Goal: Task Accomplishment & Management: Use online tool/utility

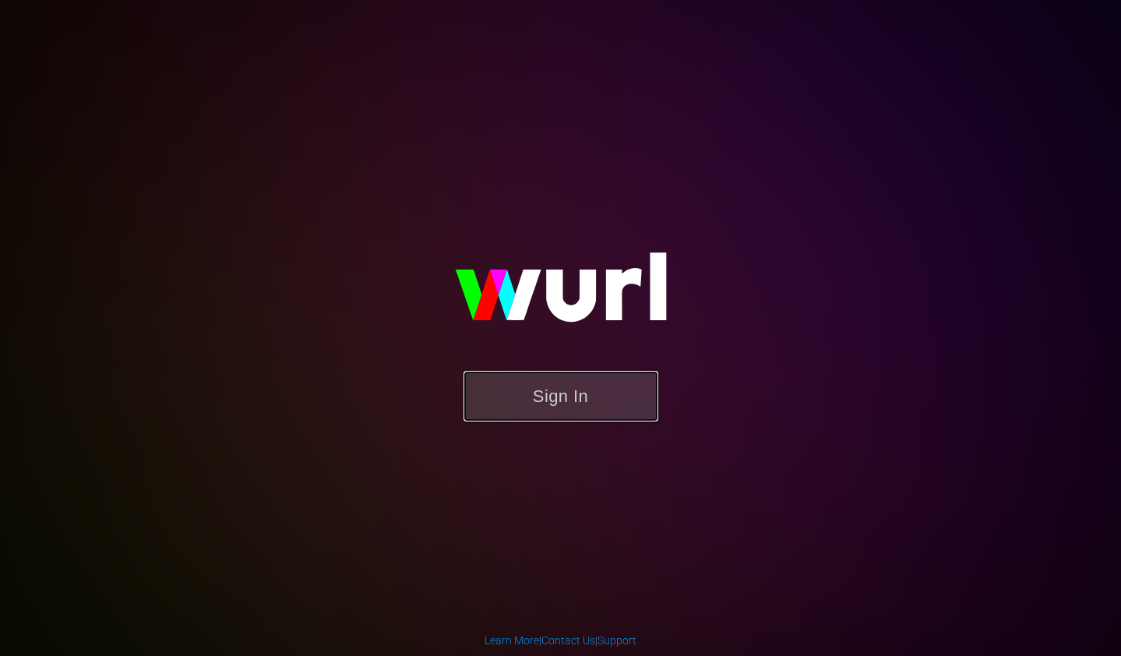
click at [570, 396] on button "Sign In" at bounding box center [560, 396] width 195 height 51
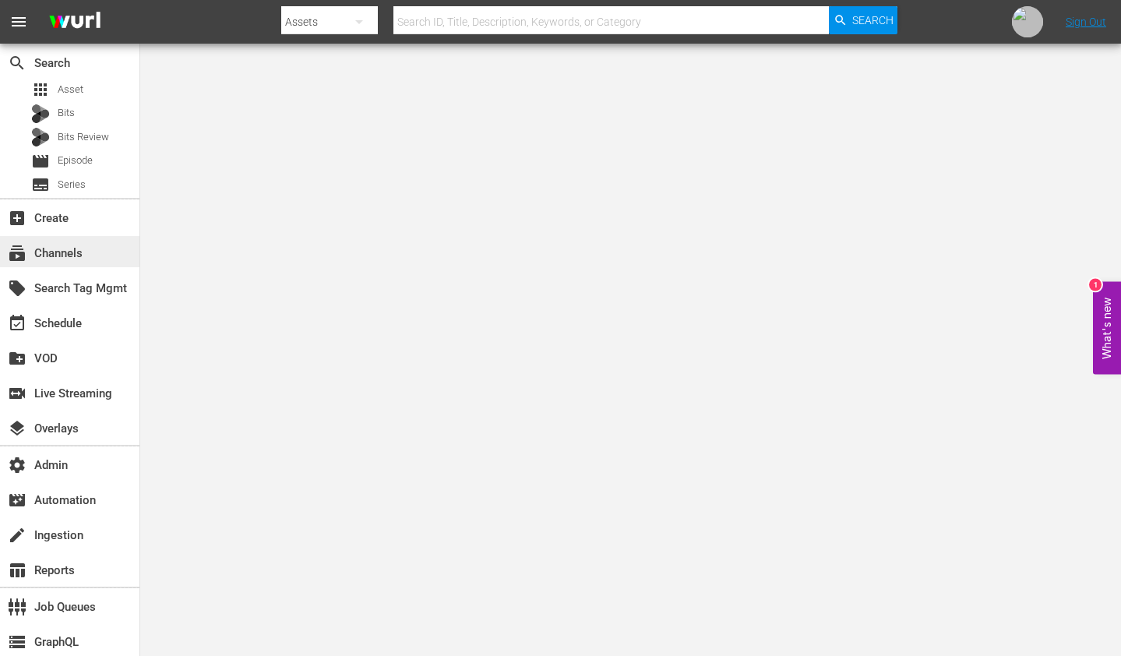
click at [76, 257] on div "subscriptions Channels" at bounding box center [43, 251] width 87 height 14
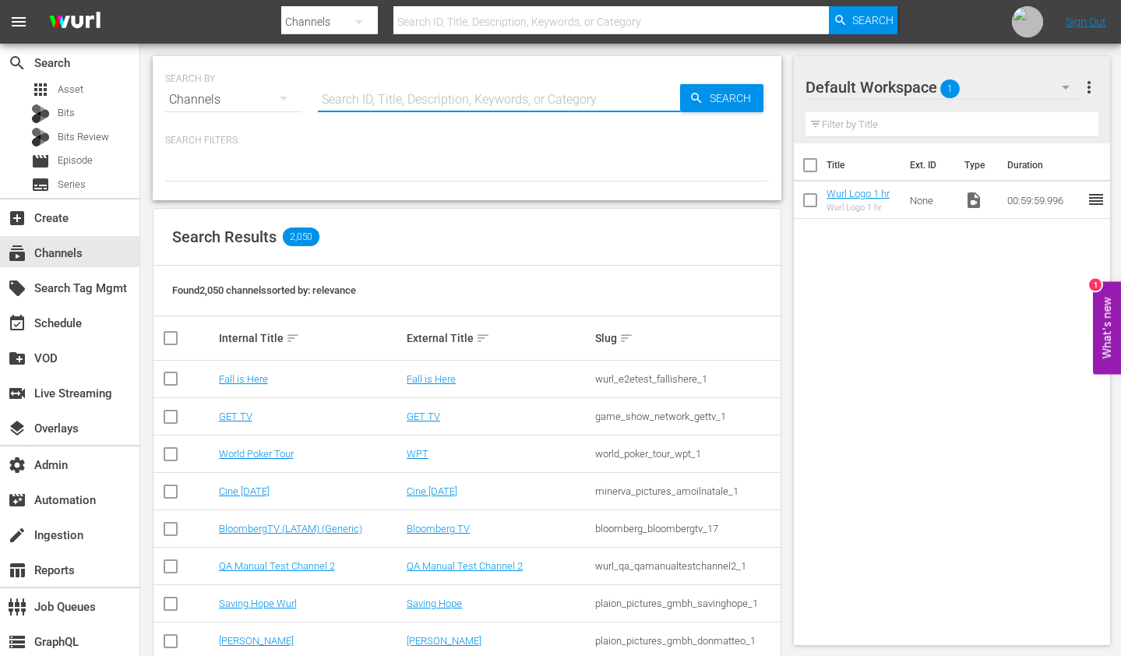
click at [463, 100] on input "text" at bounding box center [499, 99] width 362 height 37
paste input "ae_networks_bestofpawnstarsbyhistory_1"
type input "ae_networks_bestofpawnstarsbyhistory_1"
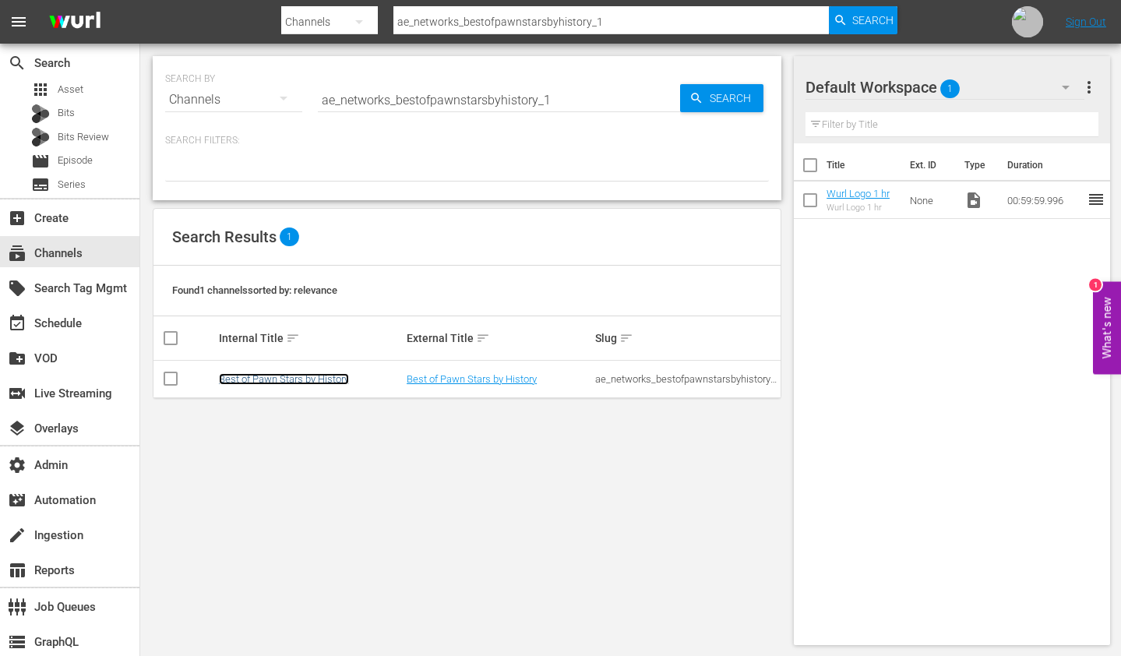
click at [315, 381] on link "Best of Pawn Stars by History" at bounding box center [284, 379] width 130 height 12
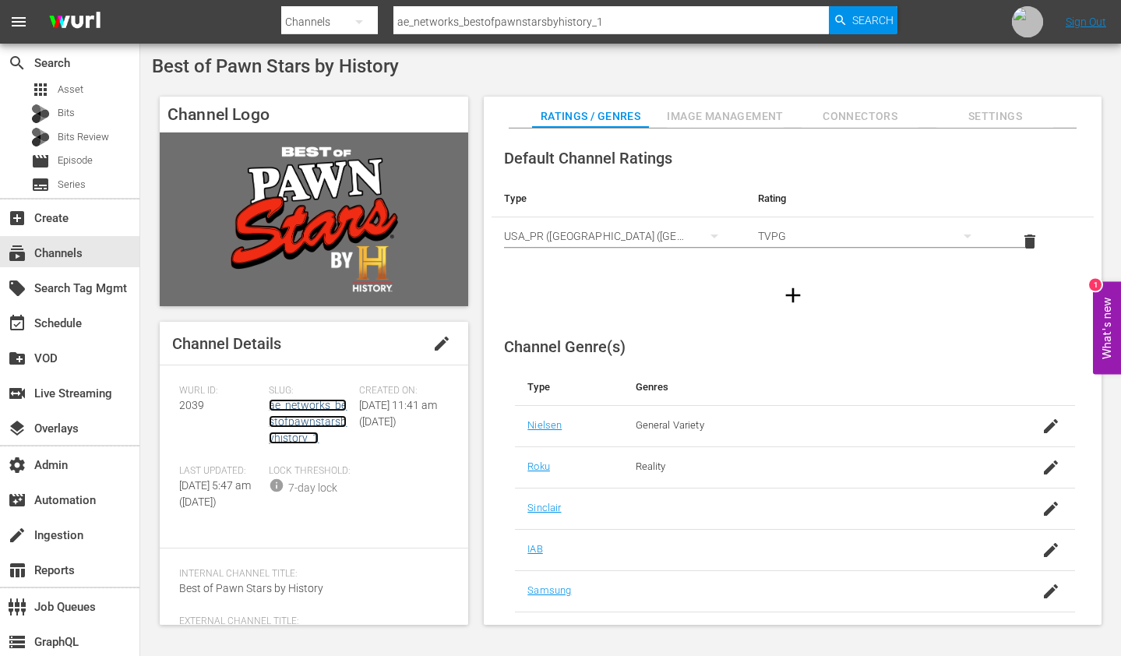
click at [310, 409] on link "ae_networks_bestofpawnstarsbyhistory_1" at bounding box center [308, 421] width 78 height 45
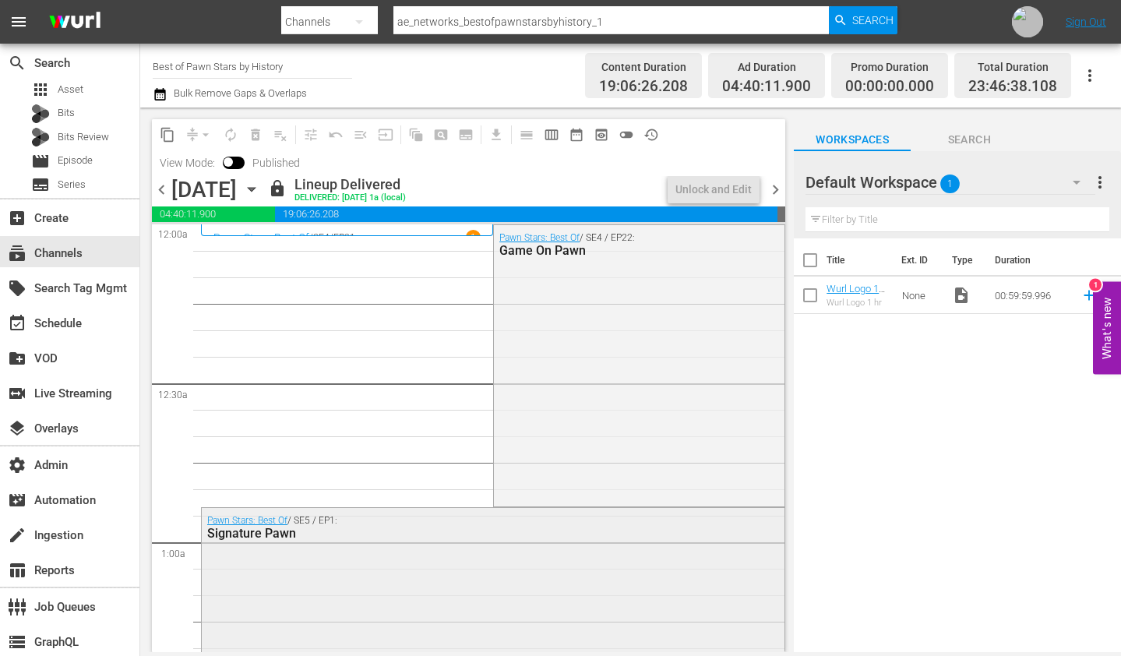
scroll to position [443, 0]
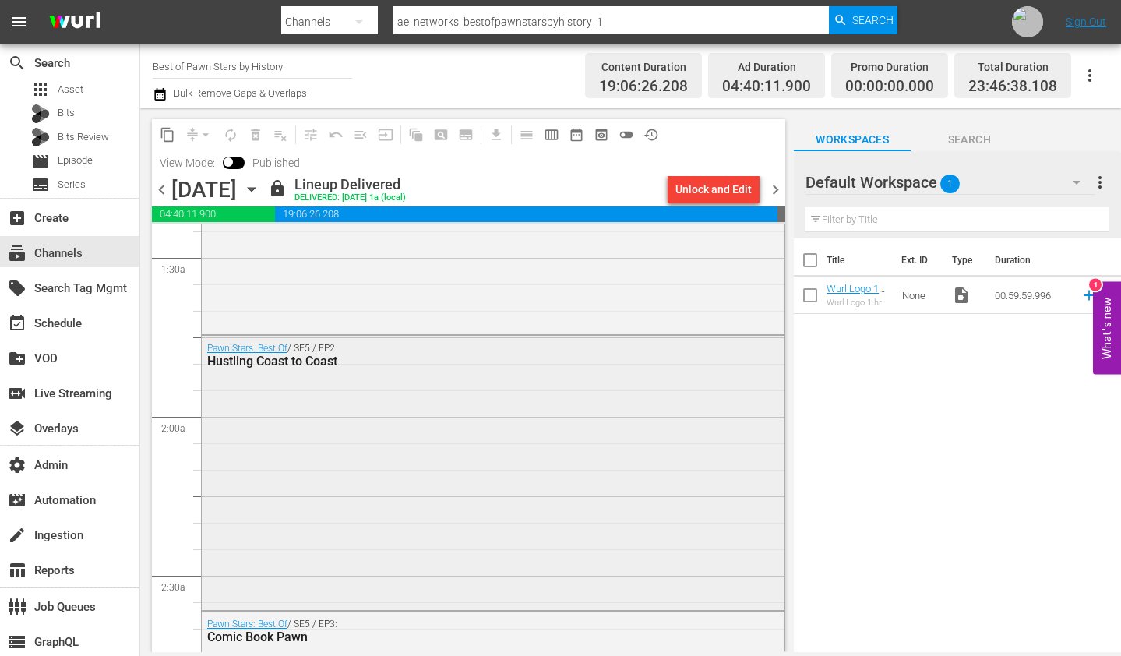
click at [451, 499] on div "Pawn Stars: Best Of / SE5 / EP2: Hustling Coast to Coast" at bounding box center [493, 471] width 583 height 271
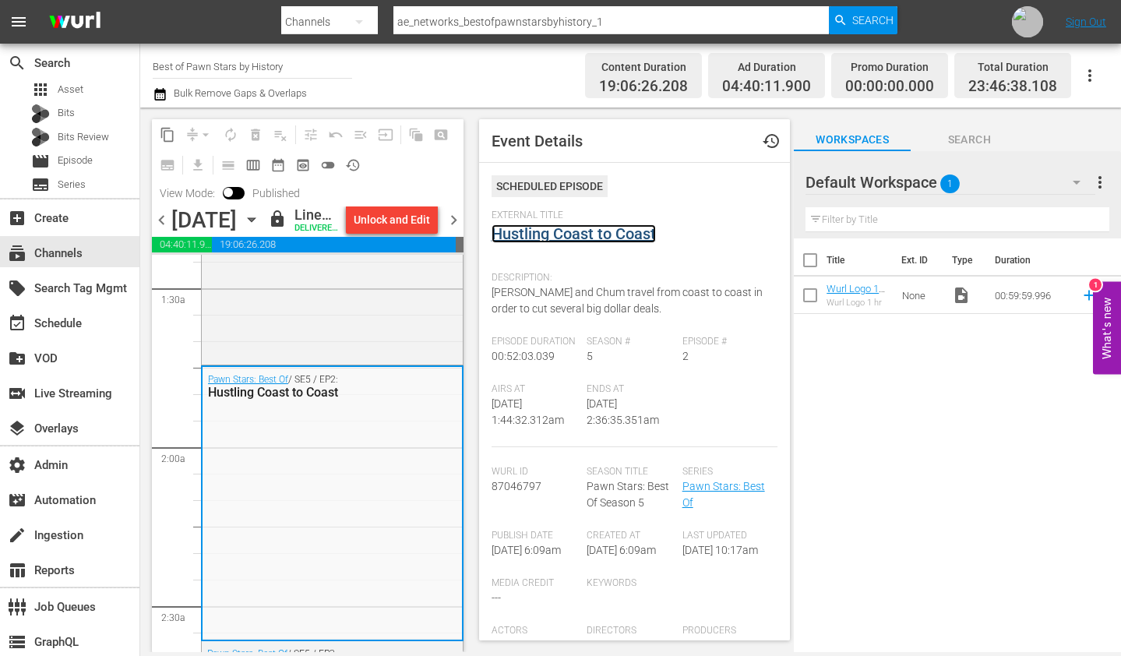
click at [594, 233] on link "Hustling Coast to Coast" at bounding box center [573, 233] width 164 height 19
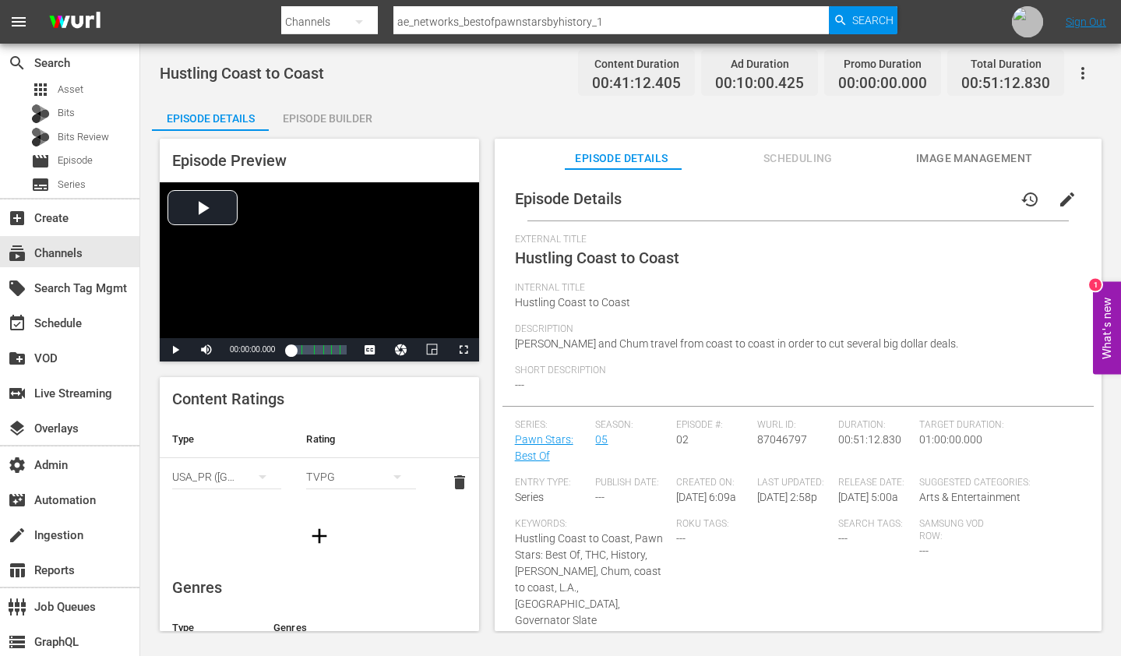
click at [326, 113] on div "Episode Builder" at bounding box center [327, 118] width 117 height 37
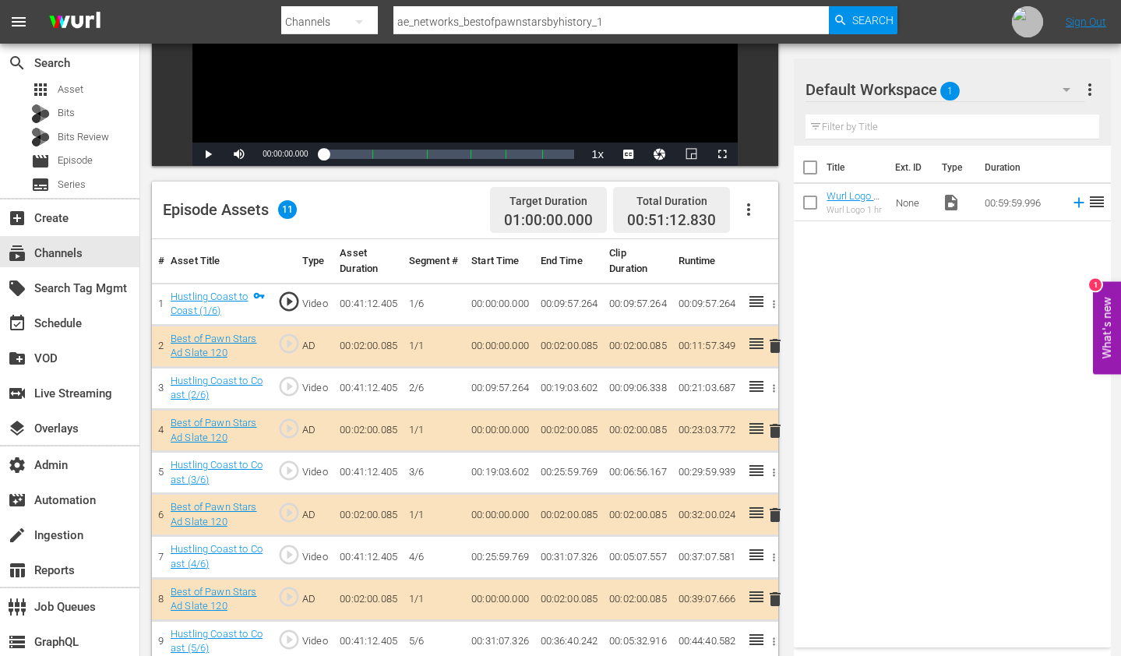
scroll to position [277, 0]
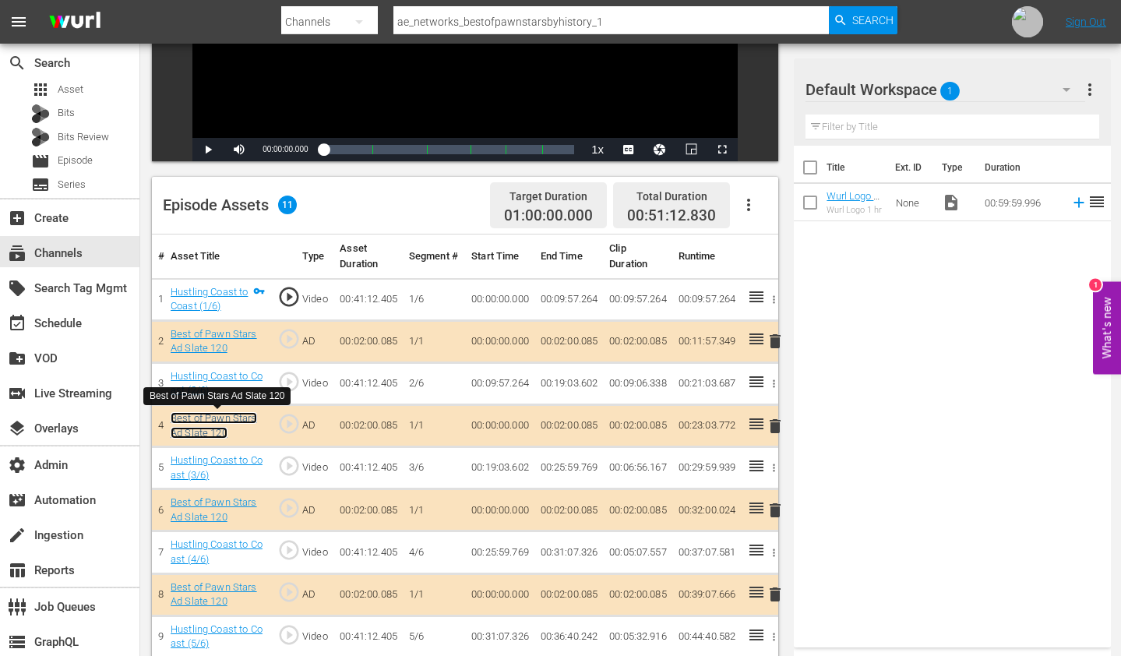
click at [198, 416] on link "Best of Pawn Stars Ad Slate 120" at bounding box center [214, 425] width 86 height 26
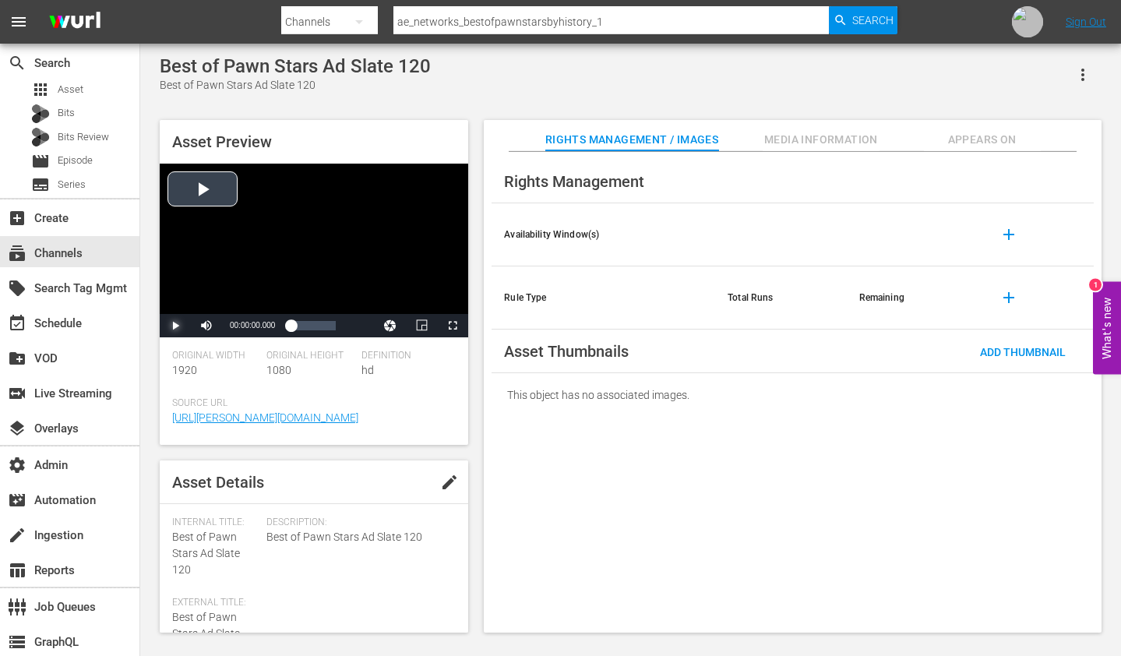
click at [175, 326] on span "Video Player" at bounding box center [175, 326] width 0 height 0
click at [323, 328] on div "Loaded : 80.04% 00:01:26.958 00:00:31.490" at bounding box center [313, 326] width 45 height 16
drag, startPoint x: 328, startPoint y: 326, endPoint x: 266, endPoint y: 326, distance: 62.3
click at [266, 326] on div "Play Mute 78% Current Time 00:01:39.380 / Duration 00:02:00.085 Loaded : 100.00…" at bounding box center [314, 325] width 308 height 23
click at [175, 326] on span "Video Player" at bounding box center [175, 326] width 0 height 0
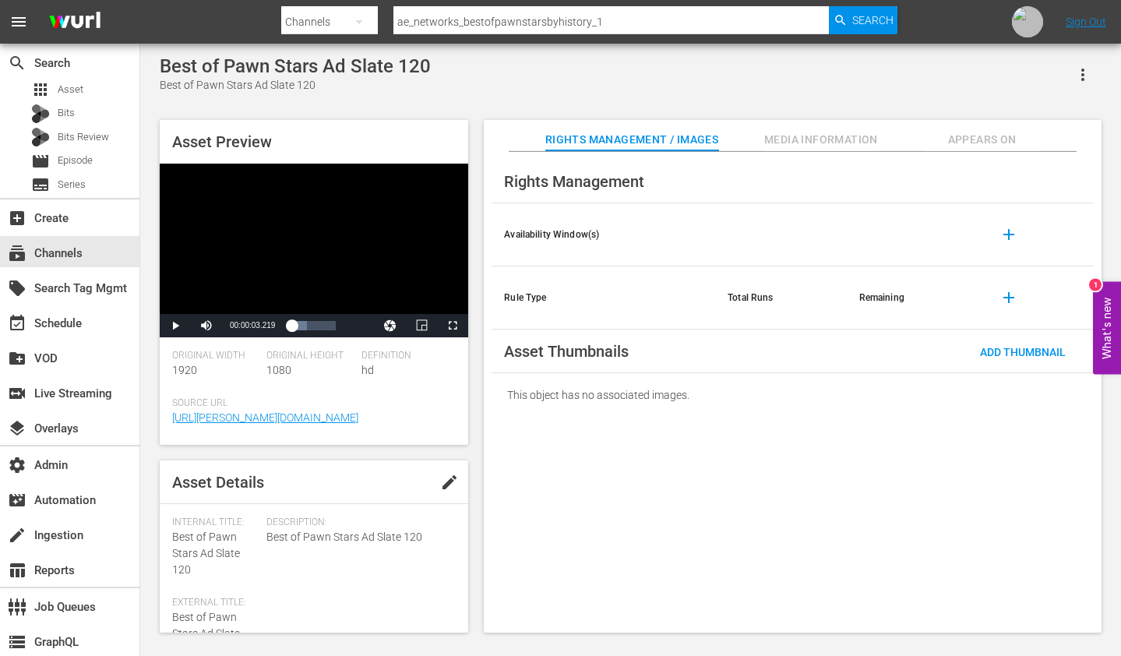
click at [685, 527] on div "Rights Management Availability Window(s) add Rule Type Total Runs Remaining add…" at bounding box center [793, 392] width 618 height 481
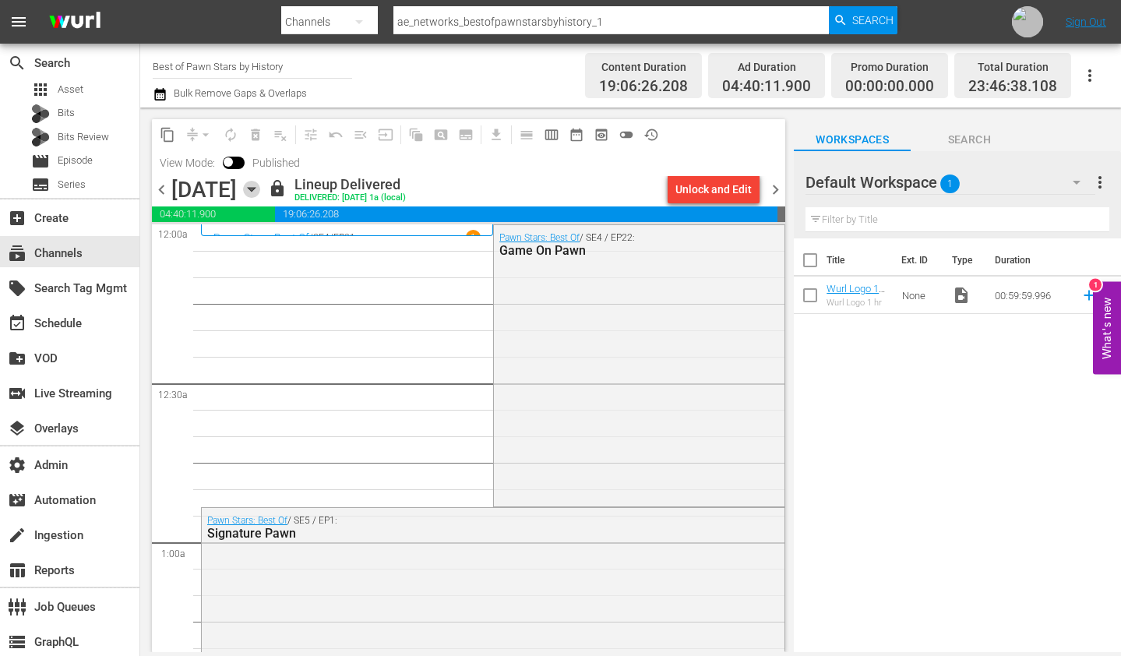
click at [255, 188] on icon "button" at bounding box center [251, 190] width 7 height 4
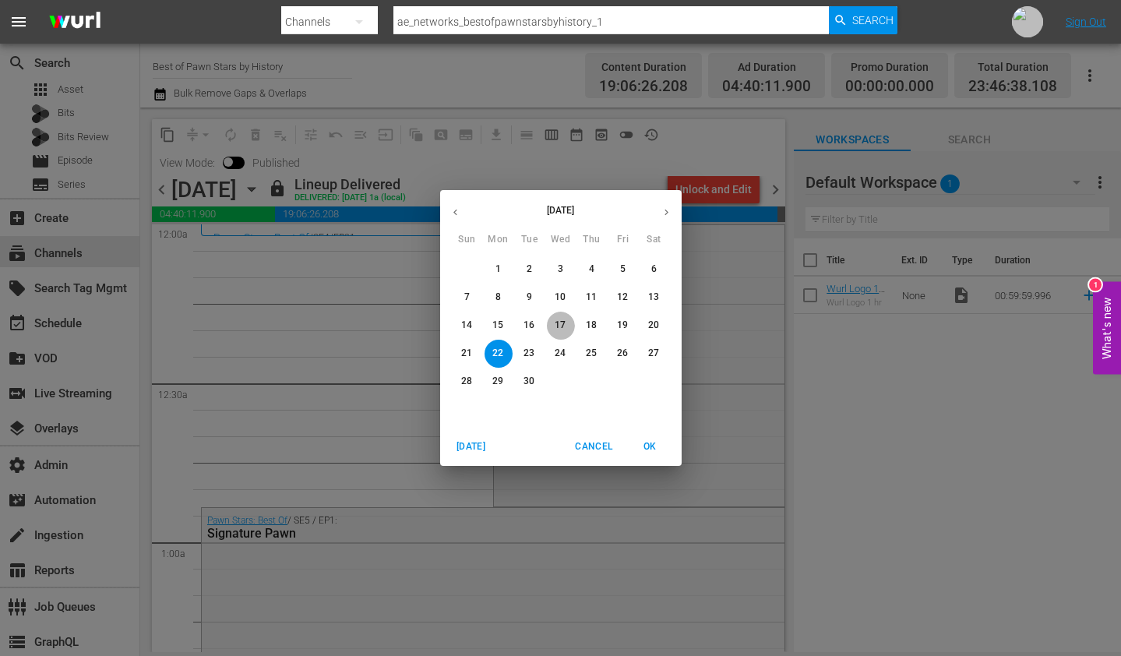
click at [566, 322] on span "17" at bounding box center [561, 325] width 28 height 13
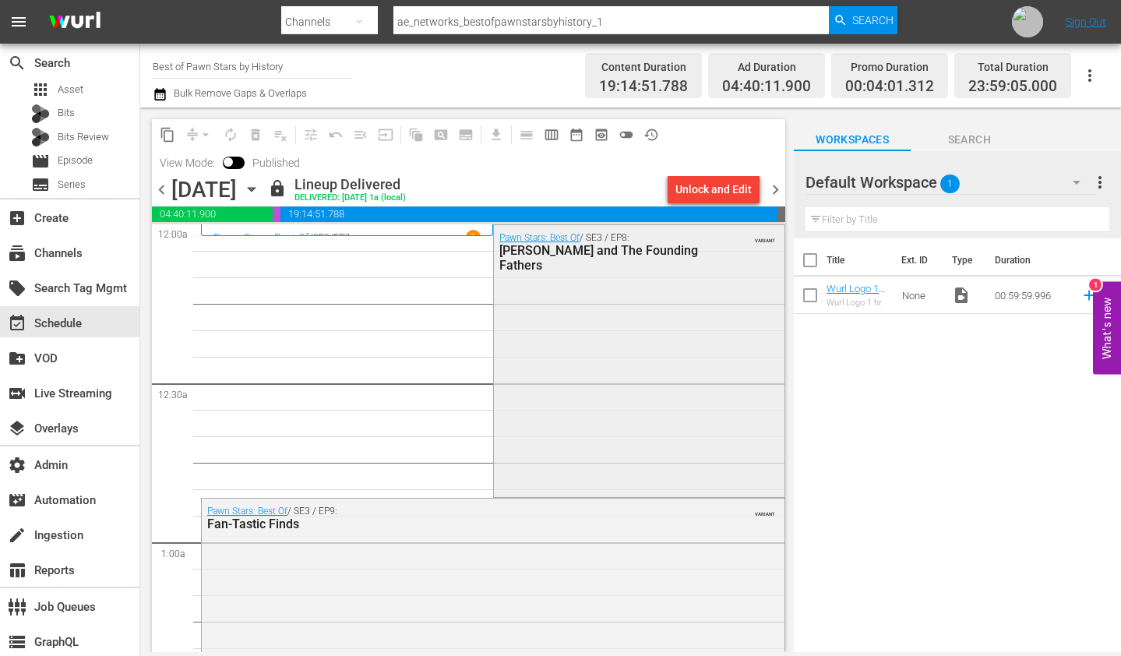
click at [637, 370] on div "Pawn Stars: Best Of / SE3 / EP8: [PERSON_NAME] and The Founding Fathers VARIANT" at bounding box center [639, 359] width 291 height 268
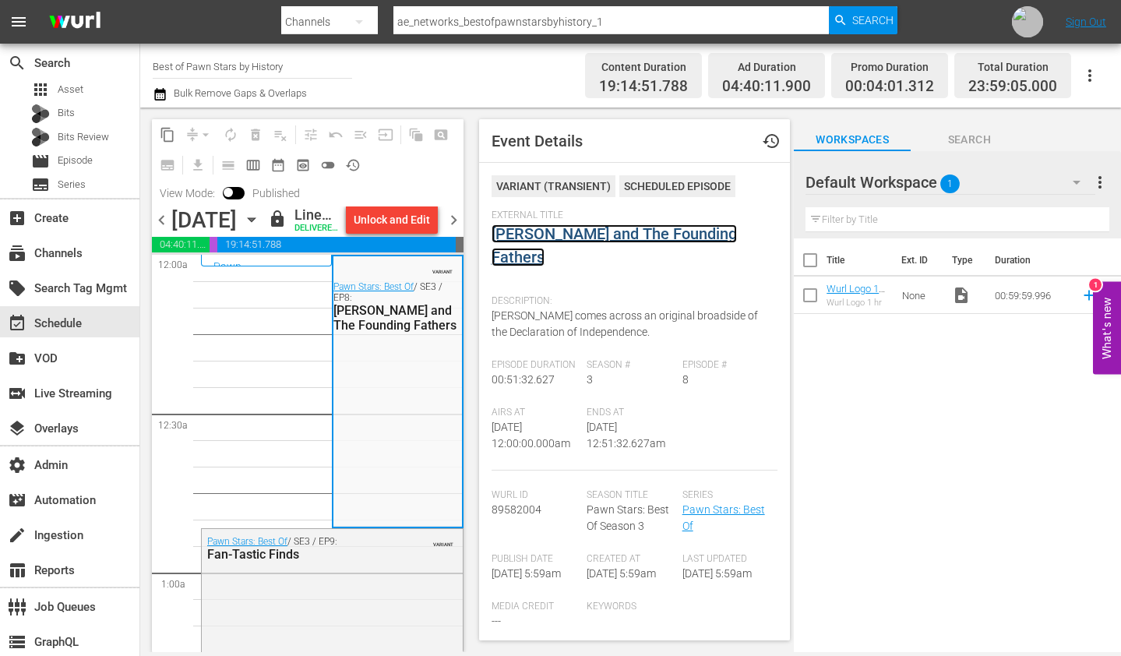
click at [611, 239] on link "[PERSON_NAME] and The Founding Fathers" at bounding box center [613, 245] width 245 height 42
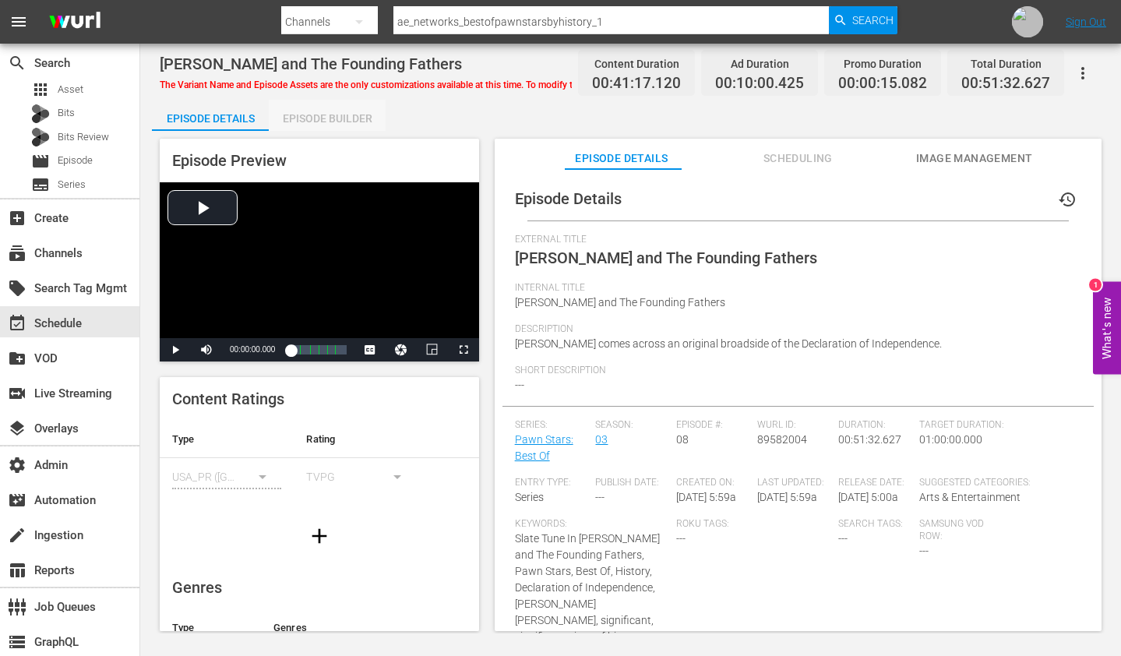
click at [318, 109] on div "Episode Builder" at bounding box center [327, 118] width 117 height 37
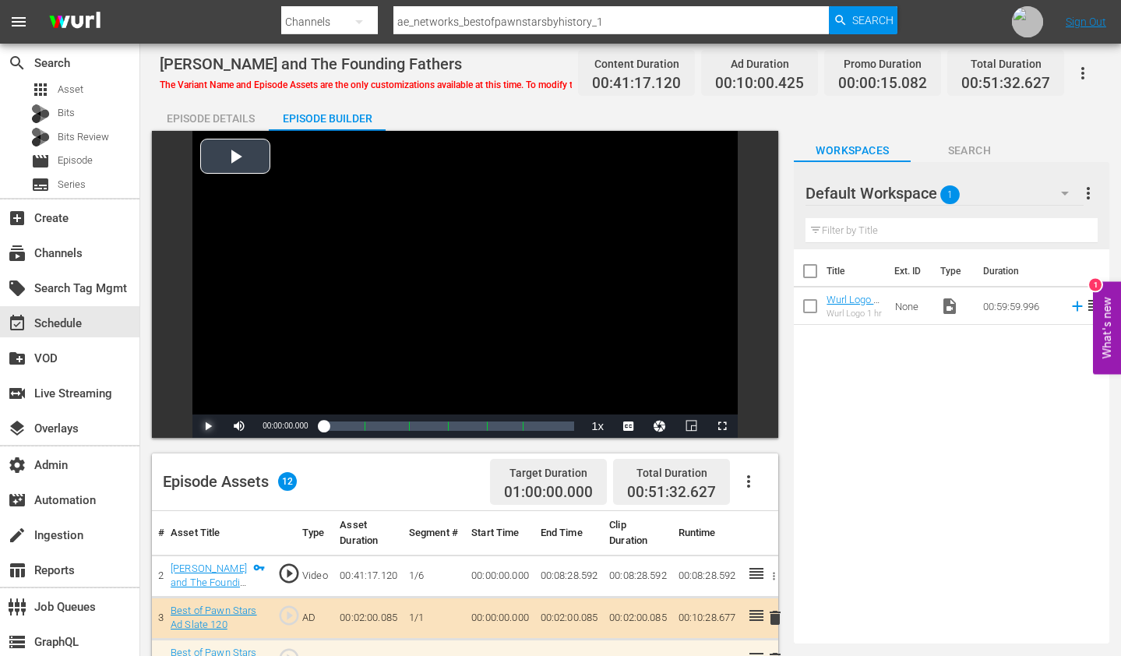
click at [208, 426] on span "Video Player" at bounding box center [208, 426] width 0 height 0
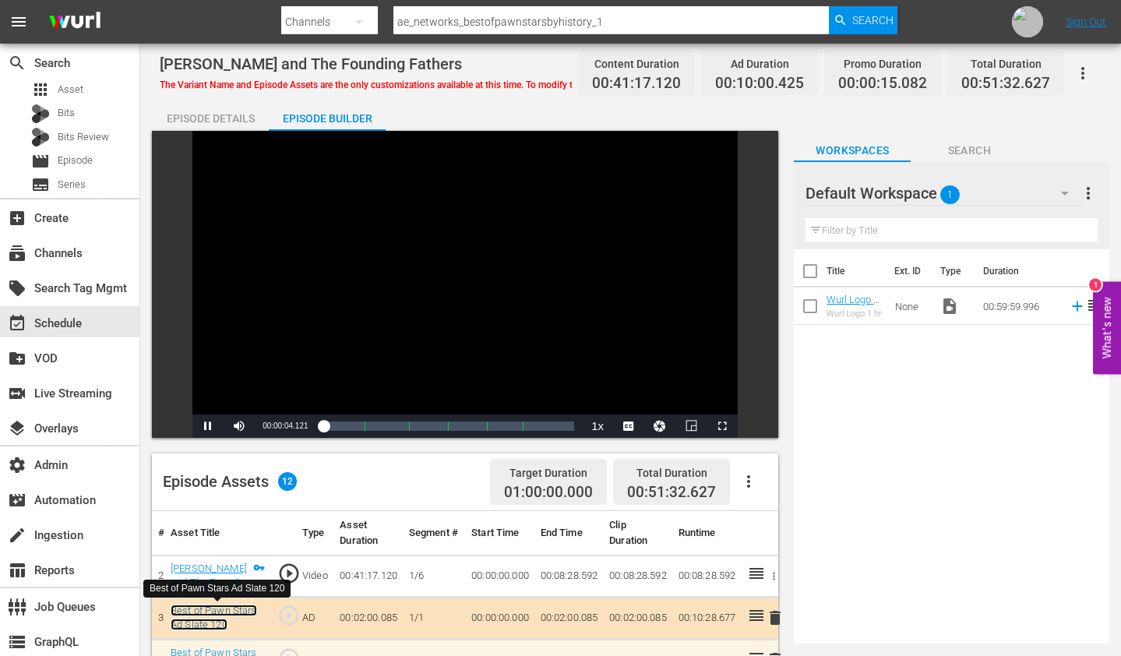
click at [210, 621] on link "Best of Pawn Stars Ad Slate 120" at bounding box center [214, 617] width 86 height 26
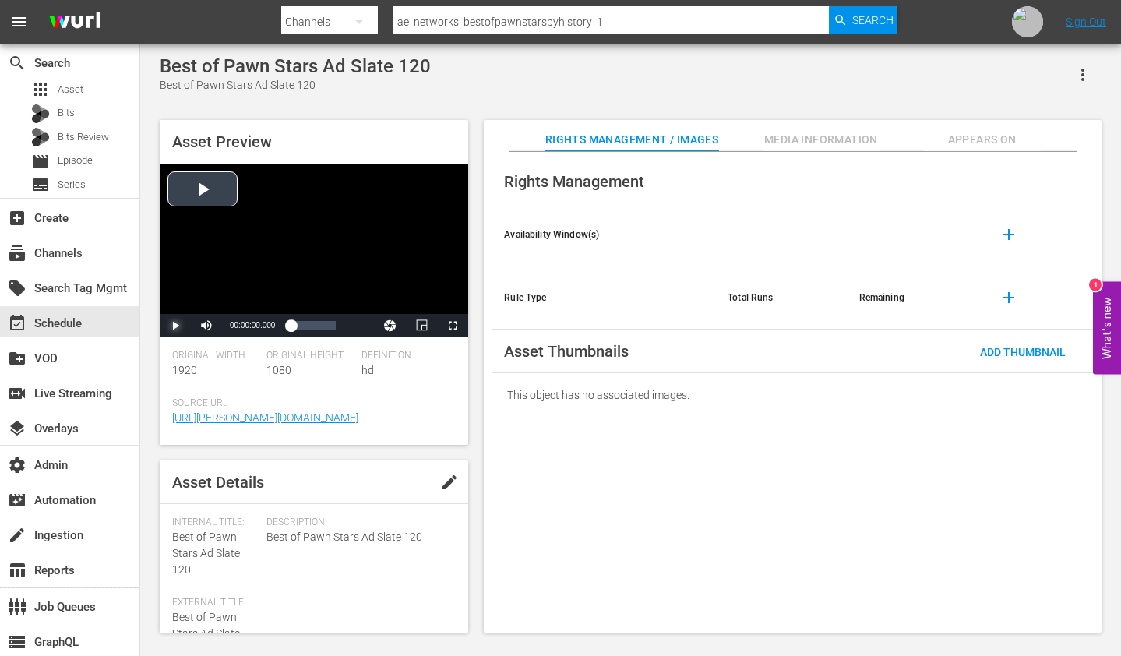
click at [175, 326] on span "Video Player" at bounding box center [175, 326] width 0 height 0
click at [307, 326] on div "Loaded : 34.94% 00:00:43.479 00:00:03.311" at bounding box center [313, 326] width 45 height 16
click at [322, 328] on div "Loaded : 65.02% 00:01:22.817 00:00:44.466" at bounding box center [313, 326] width 45 height 16
click at [175, 326] on span "Video Player" at bounding box center [175, 326] width 0 height 0
click at [606, 463] on div "Rights Management Availability Window(s) add Rule Type Total Runs Remaining add…" at bounding box center [793, 392] width 618 height 481
